Goal: Task Accomplishment & Management: Manage account settings

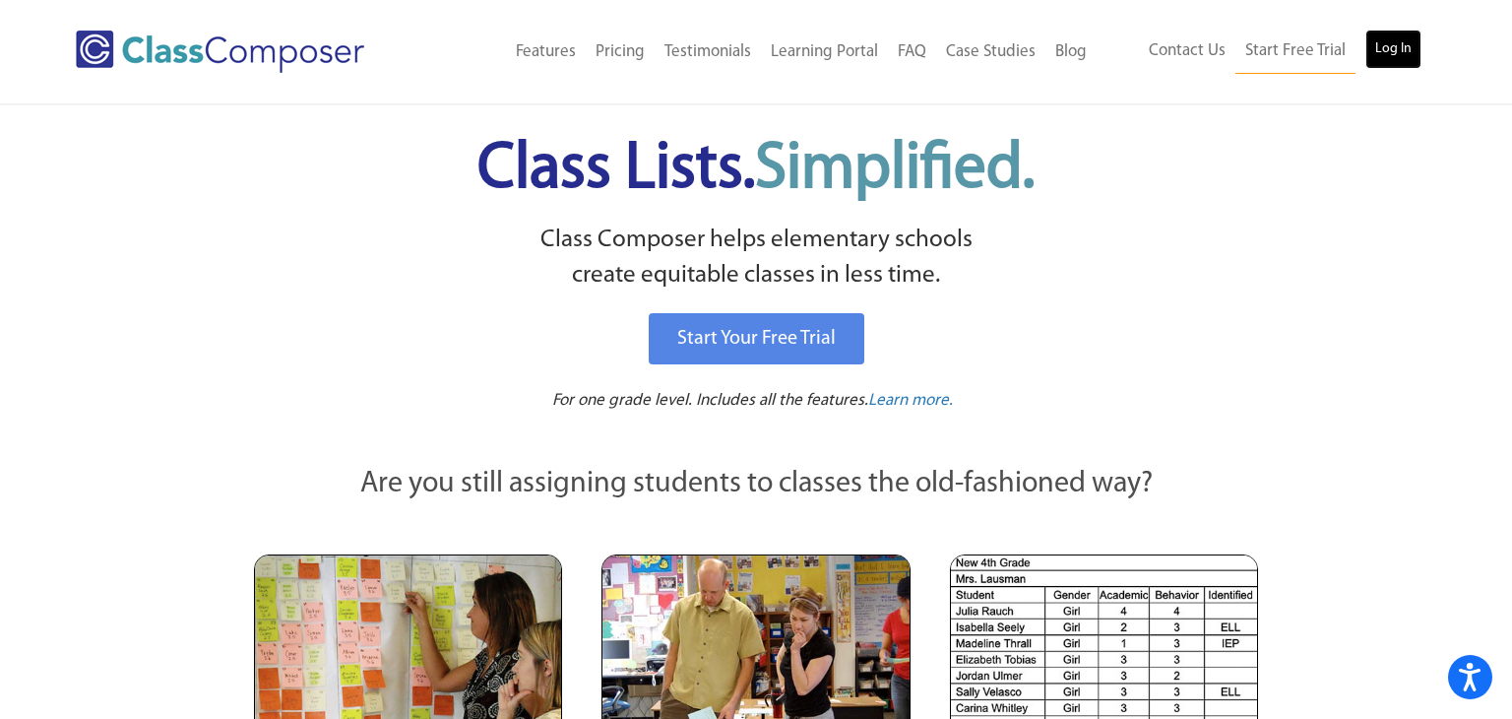
click at [1396, 52] on link "Log In" at bounding box center [1393, 49] width 56 height 39
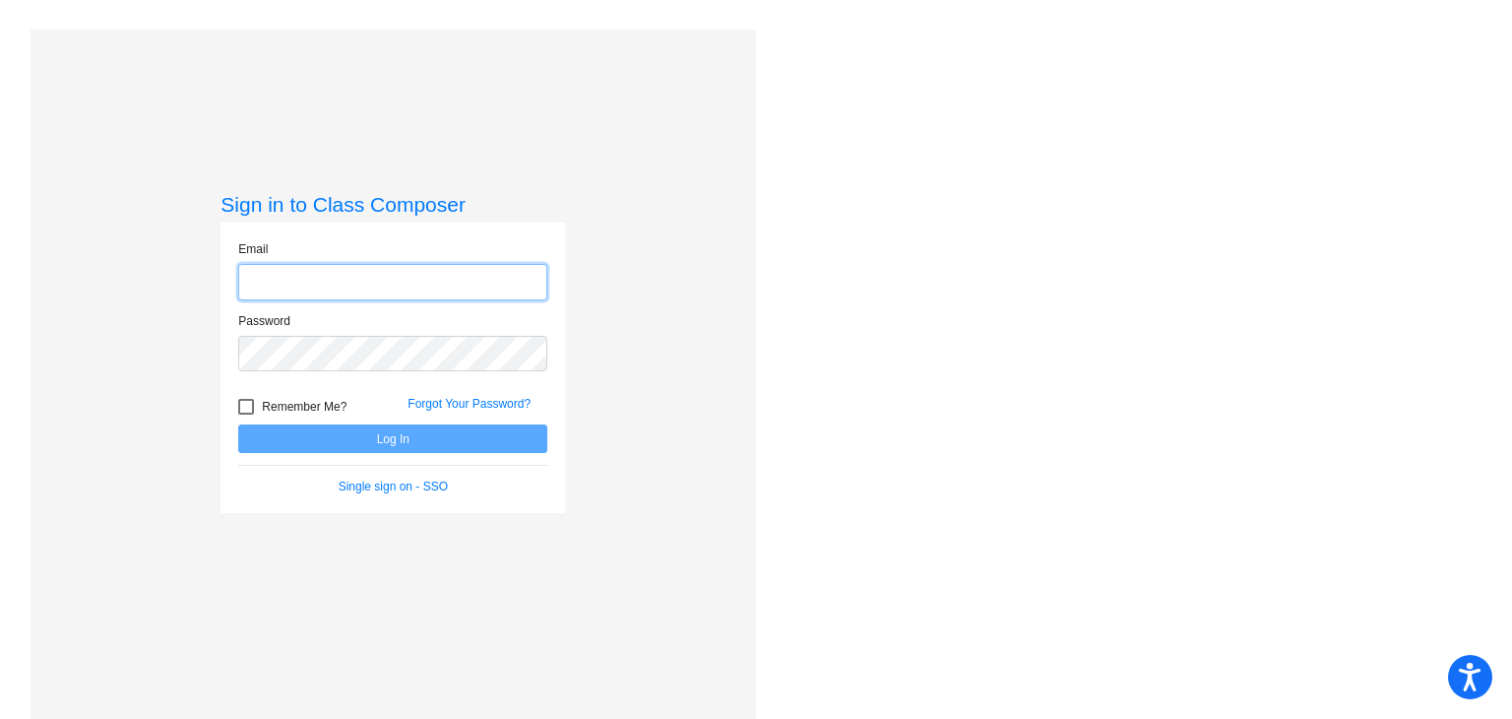
type input "kskoczen@odcs.org"
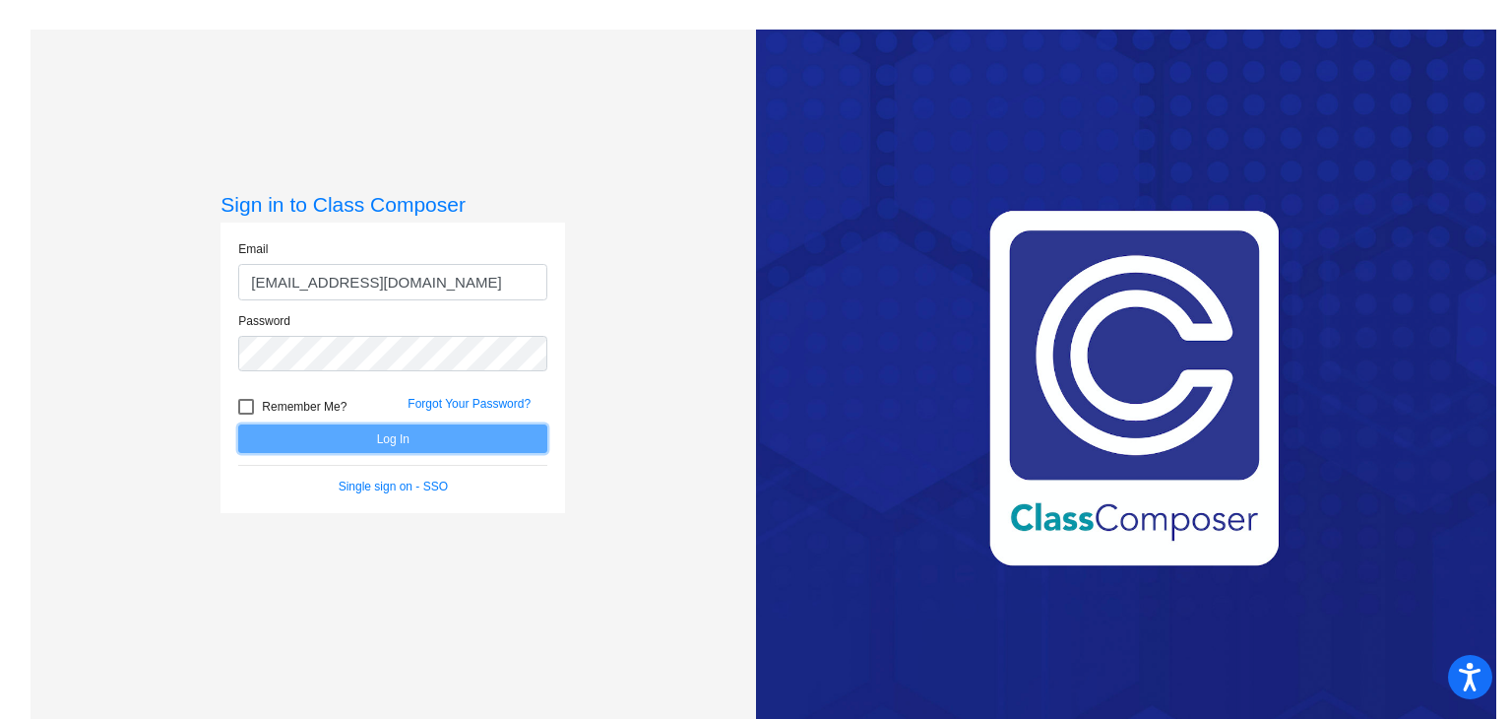
click at [420, 438] on button "Log In" at bounding box center [392, 438] width 309 height 29
